Goal: Task Accomplishment & Management: Use online tool/utility

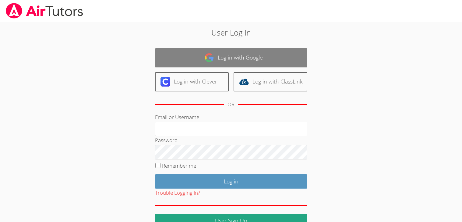
type input "Victoria_Ma30@lesdstudent.net"
click at [271, 62] on link "Log in with Google" at bounding box center [231, 57] width 152 height 19
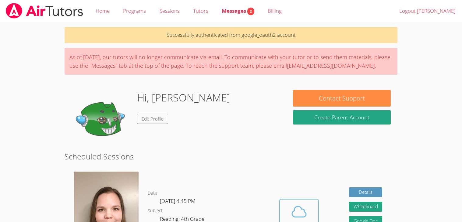
click at [289, 214] on span at bounding box center [298, 212] width 31 height 17
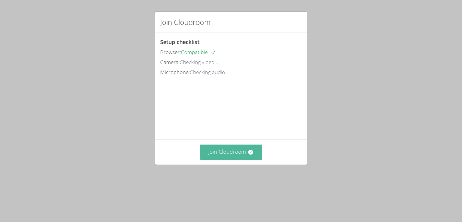
click at [239, 160] on button "Join Cloudroom" at bounding box center [231, 152] width 62 height 15
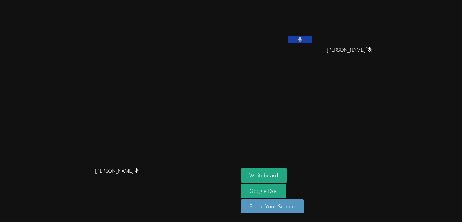
click at [295, 152] on aside "[PERSON_NAME] [PERSON_NAME] [PERSON_NAME] [PERSON_NAME] Whiteboard Google Doc S…" at bounding box center [314, 111] width 152 height 222
click at [282, 189] on link "Google Doc" at bounding box center [263, 191] width 45 height 14
click at [269, 177] on button "Whiteboard" at bounding box center [264, 176] width 46 height 14
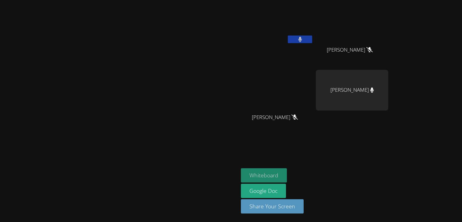
click at [287, 174] on button "Whiteboard" at bounding box center [264, 176] width 46 height 14
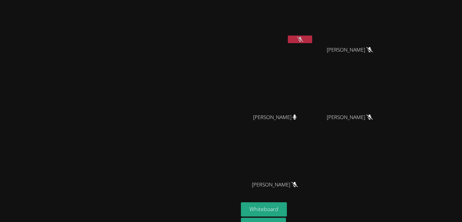
click at [312, 40] on button at bounding box center [300, 40] width 24 height 8
click at [312, 41] on button at bounding box center [300, 40] width 24 height 8
click at [313, 55] on div "Victoria Yamileth Martinez Villegas" at bounding box center [277, 34] width 72 height 65
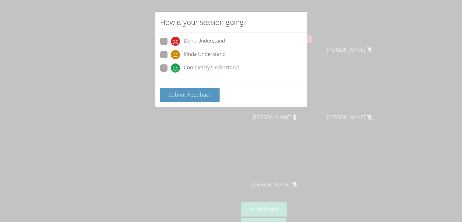
click at [171, 73] on span at bounding box center [171, 73] width 0 height 0
click at [171, 67] on input "Completely Understand" at bounding box center [173, 67] width 5 height 5
radio input "true"
click at [185, 97] on span "Submit Feedback" at bounding box center [189, 94] width 43 height 7
